Goal: Task Accomplishment & Management: Use online tool/utility

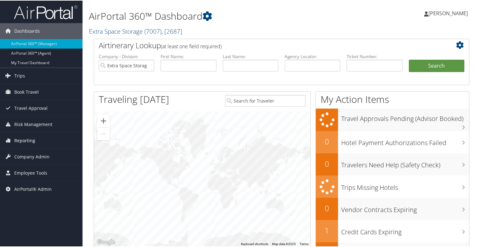
click at [25, 140] on span "Reporting" at bounding box center [24, 140] width 21 height 16
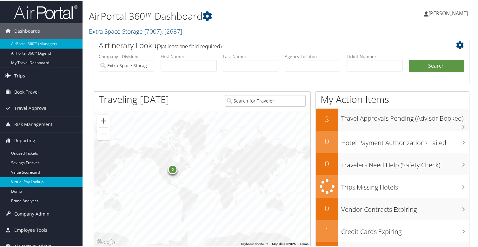
click at [23, 180] on link "Virtual Pay Lookup" at bounding box center [41, 182] width 83 height 10
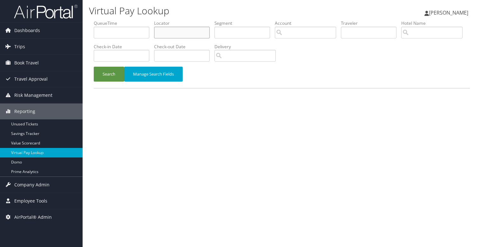
click at [172, 31] on input "text" at bounding box center [182, 33] width 56 height 12
type input "ELJPXJ"
click at [113, 72] on button "Search" at bounding box center [109, 74] width 30 height 15
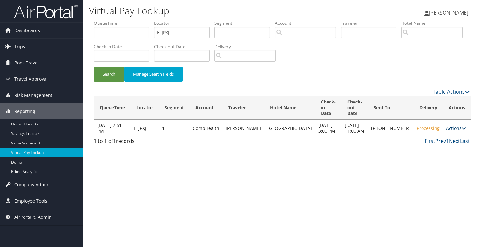
click at [461, 126] on icon at bounding box center [463, 128] width 4 height 4
click at [419, 142] on link "Logs" at bounding box center [431, 145] width 54 height 11
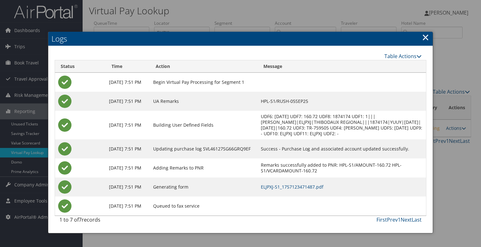
click at [424, 40] on link "×" at bounding box center [425, 37] width 7 height 13
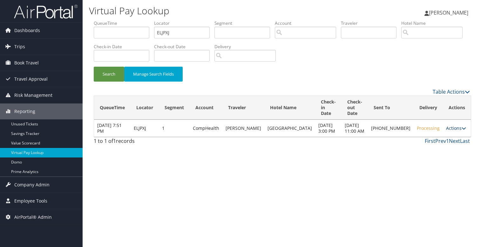
click at [461, 126] on icon at bounding box center [463, 128] width 4 height 4
click at [422, 134] on link "Resend" at bounding box center [431, 134] width 54 height 11
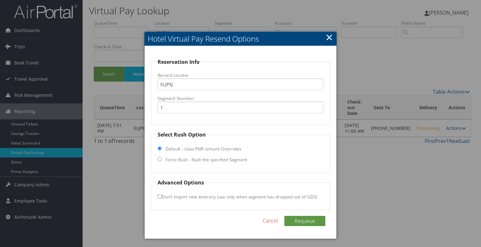
click at [159, 160] on input "Force Rush - Rush the specified Segment" at bounding box center [159, 159] width 4 height 4
radio input "true"
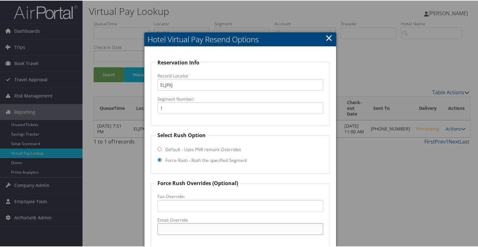
click at [169, 225] on input "Email Override" at bounding box center [240, 229] width 166 height 12
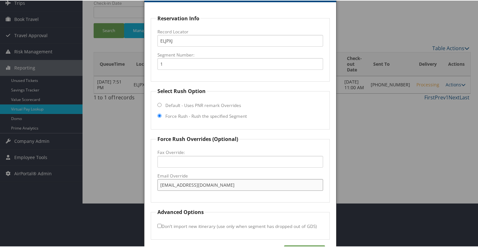
scroll to position [65, 0]
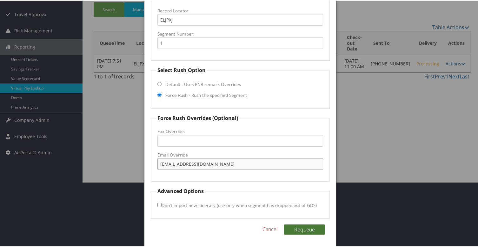
type input "msyah_fo@hilton.com"
click at [303, 227] on button "Requeue" at bounding box center [304, 229] width 41 height 10
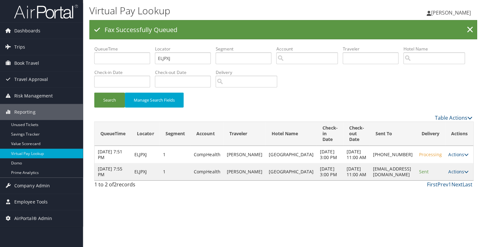
scroll to position [0, 0]
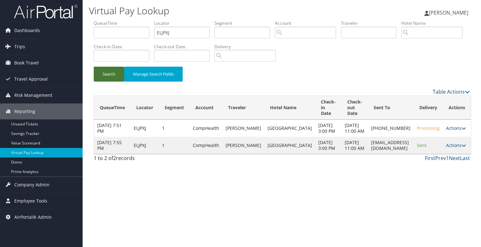
click at [111, 71] on button "Search" at bounding box center [109, 74] width 30 height 15
click at [461, 148] on icon at bounding box center [463, 145] width 4 height 4
click at [341, 205] on div "Virtual Pay Lookup Kimberly Snell Kimberly Snell My Settings Travel Agency Cont…" at bounding box center [282, 123] width 398 height 247
